Goal: Information Seeking & Learning: Find specific fact

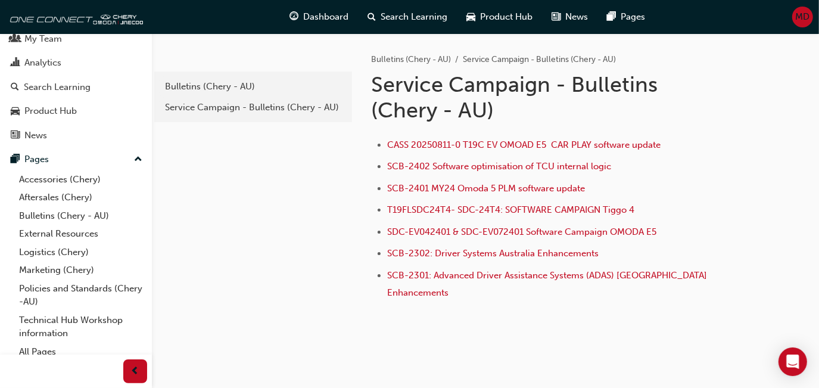
scroll to position [44, 0]
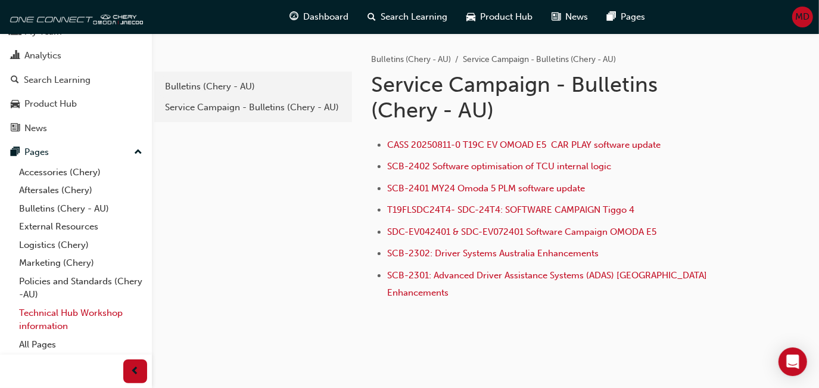
click at [71, 316] on link "Technical Hub Workshop information" at bounding box center [80, 320] width 133 height 32
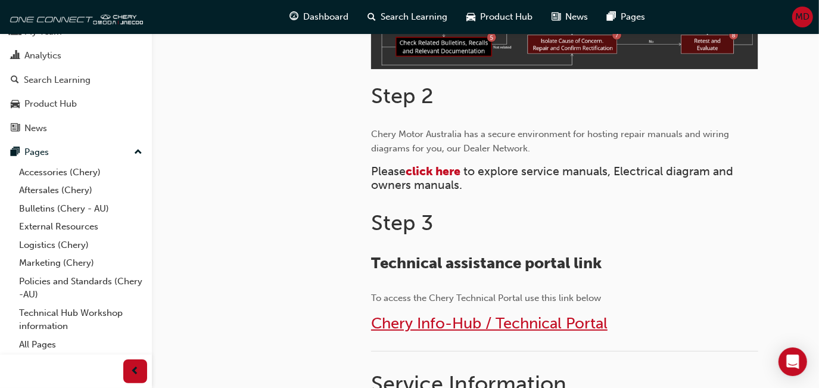
scroll to position [527, 0]
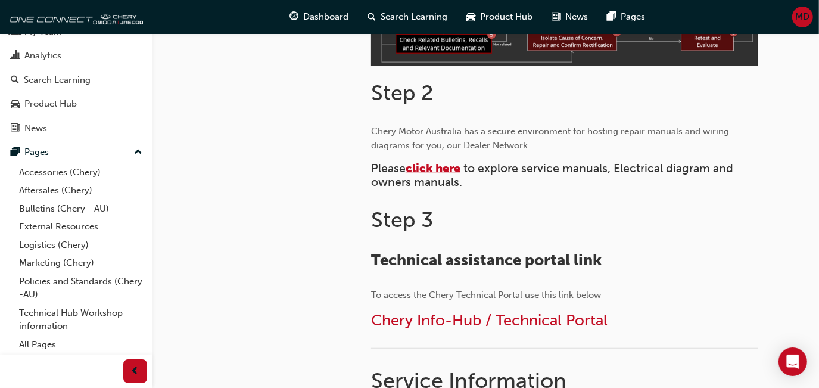
click at [459, 169] on span "click here" at bounding box center [433, 168] width 55 height 14
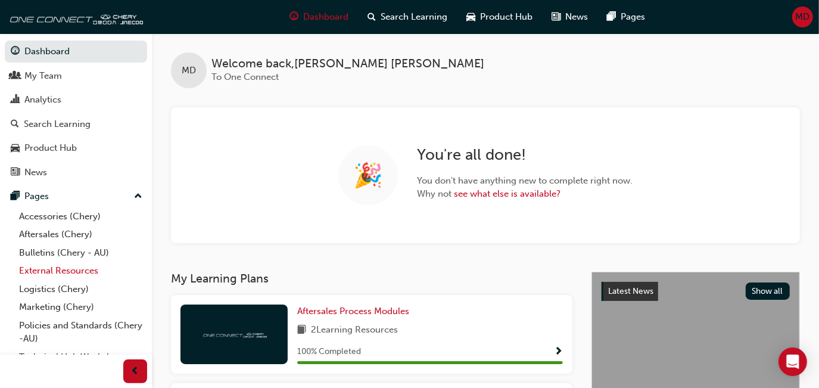
click at [52, 267] on link "External Resources" at bounding box center [80, 270] width 133 height 18
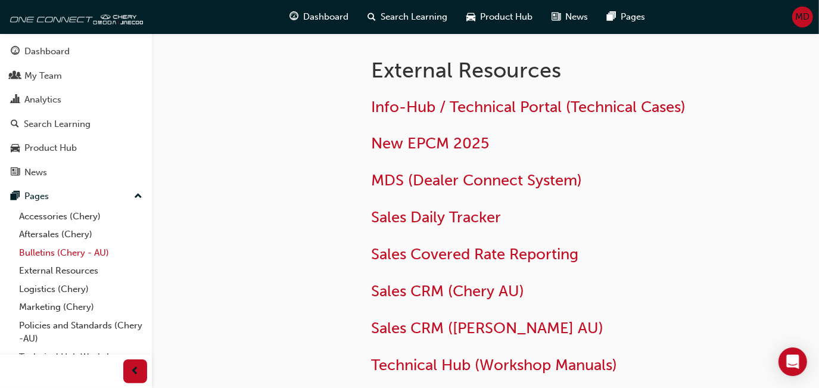
click at [43, 254] on link "Bulletins (Chery - AU)" at bounding box center [80, 253] width 133 height 18
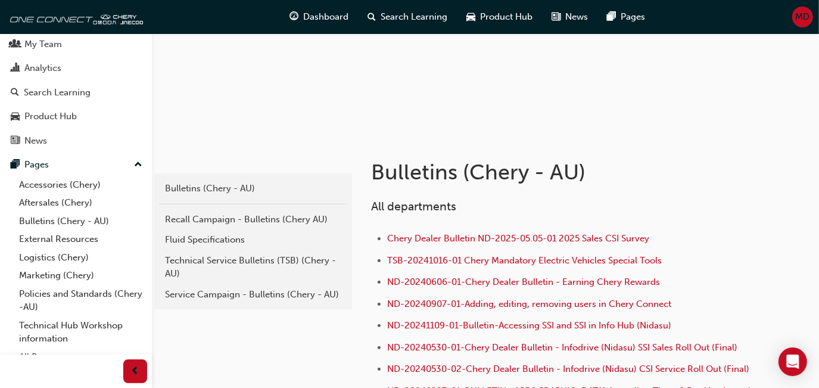
scroll to position [44, 0]
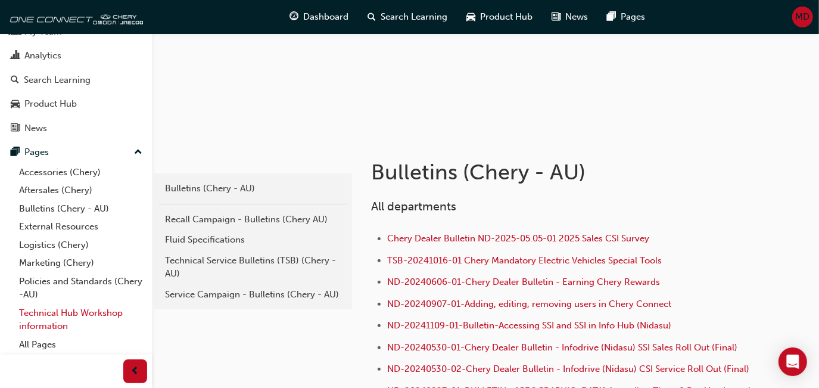
click at [49, 322] on link "Technical Hub Workshop information" at bounding box center [80, 320] width 133 height 32
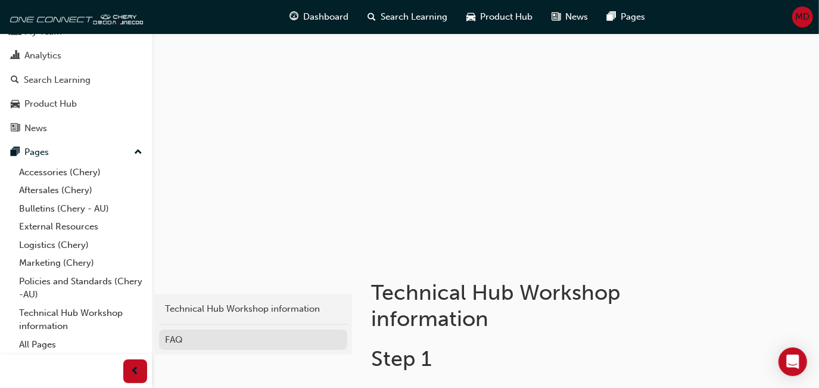
click at [174, 342] on div "FAQ" at bounding box center [253, 340] width 176 height 14
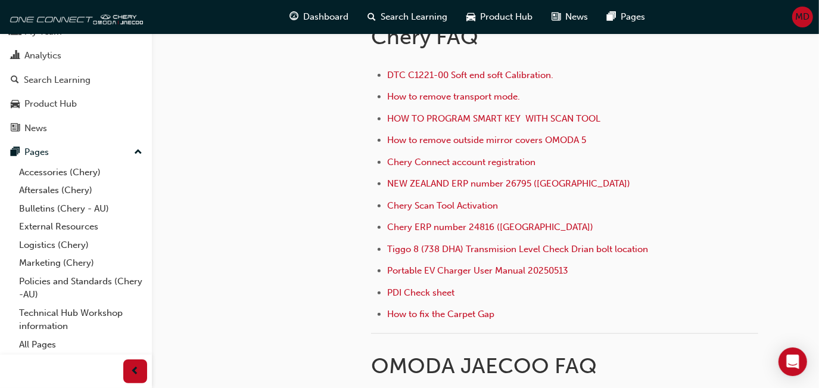
scroll to position [391, 0]
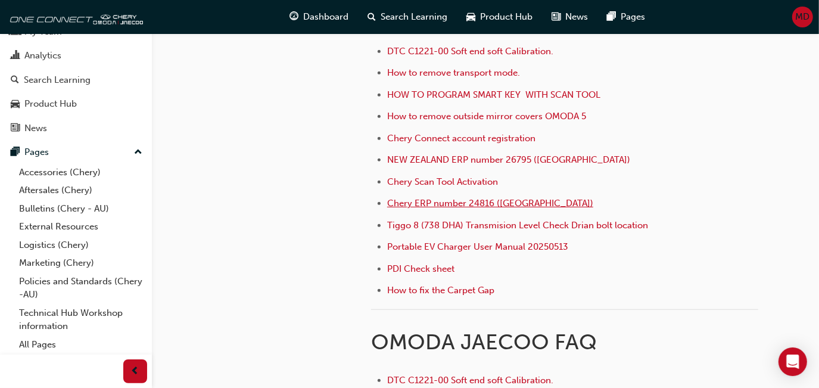
click at [456, 207] on span "Chery ERP number 24816 (Australia)" at bounding box center [490, 203] width 206 height 11
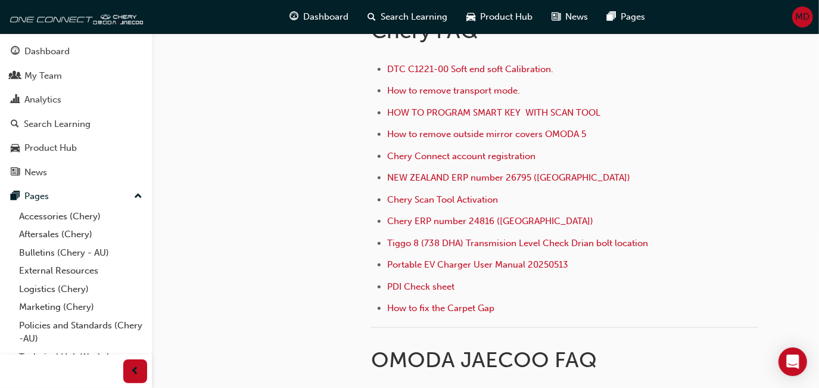
scroll to position [379, 0]
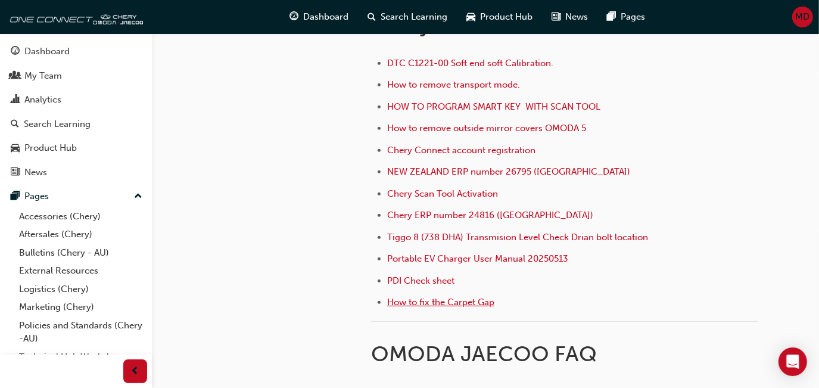
click at [424, 302] on span "How to fix the Carpet Gap" at bounding box center [440, 302] width 107 height 11
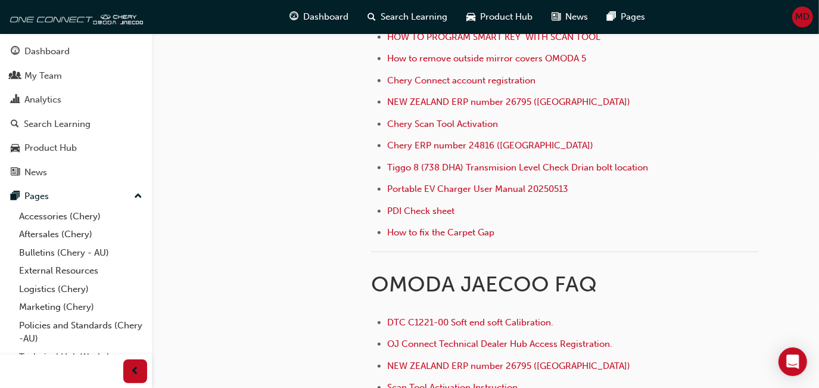
scroll to position [448, 0]
click at [437, 168] on span "Tiggo 8 (738 DHA) Transmision Level Check Drian bolt location" at bounding box center [517, 168] width 261 height 11
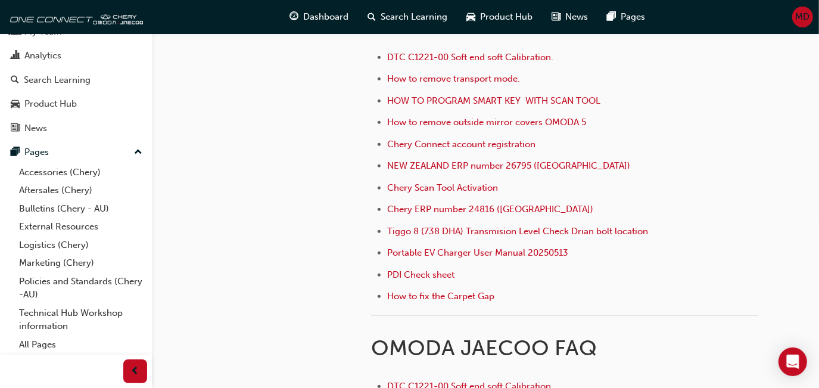
scroll to position [300, 0]
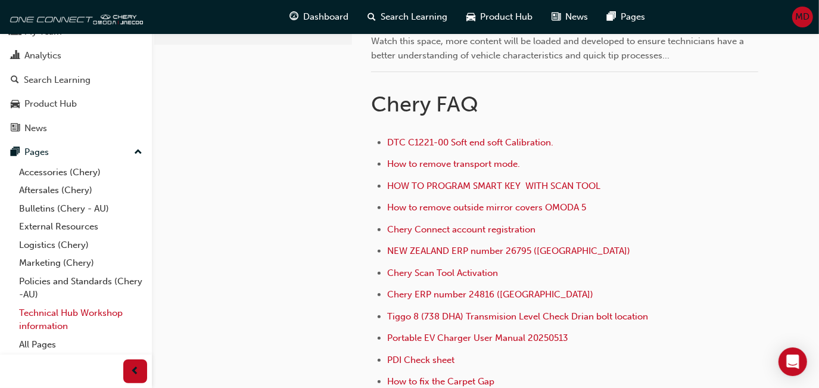
click at [67, 332] on link "Technical Hub Workshop information" at bounding box center [80, 320] width 133 height 32
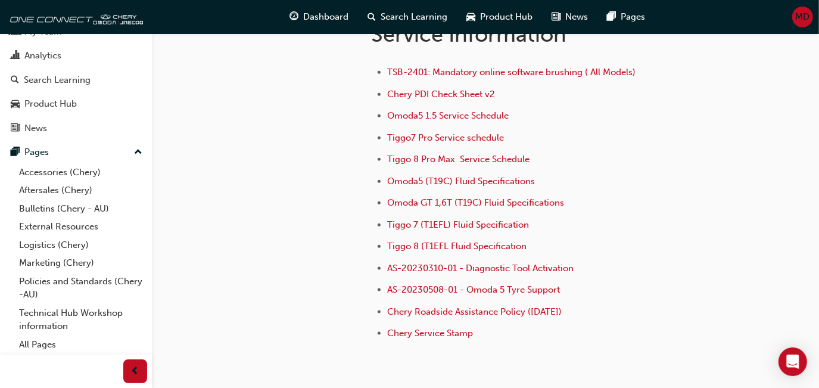
scroll to position [871, 0]
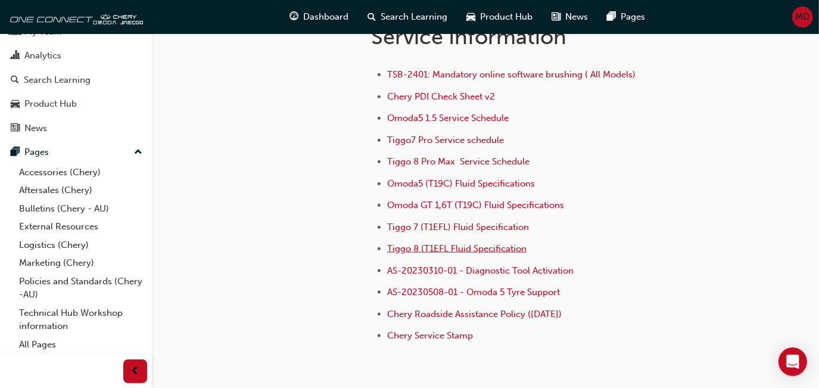
click at [475, 248] on span "Tiggo 8 (T1EFL Fluid Specification" at bounding box center [456, 248] width 139 height 11
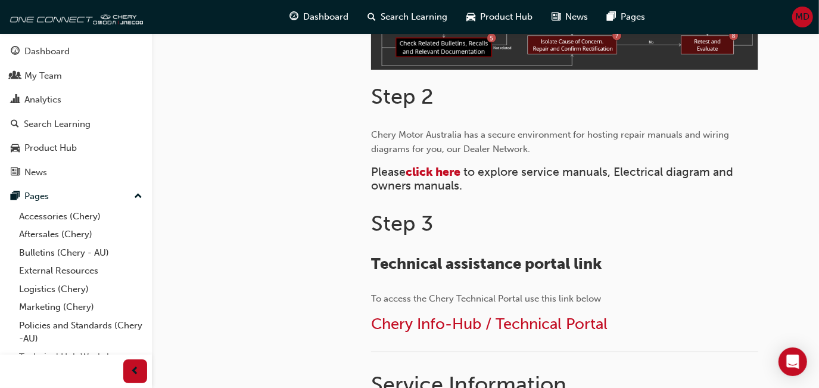
scroll to position [525, 0]
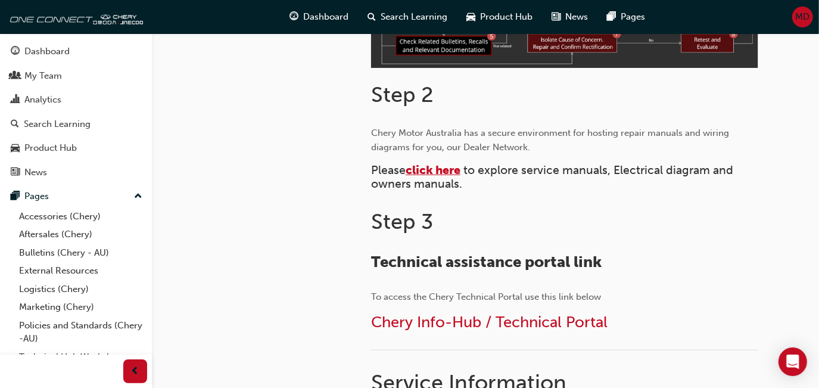
click at [449, 167] on span "click here" at bounding box center [433, 170] width 55 height 14
